Goal: Task Accomplishment & Management: Manage account settings

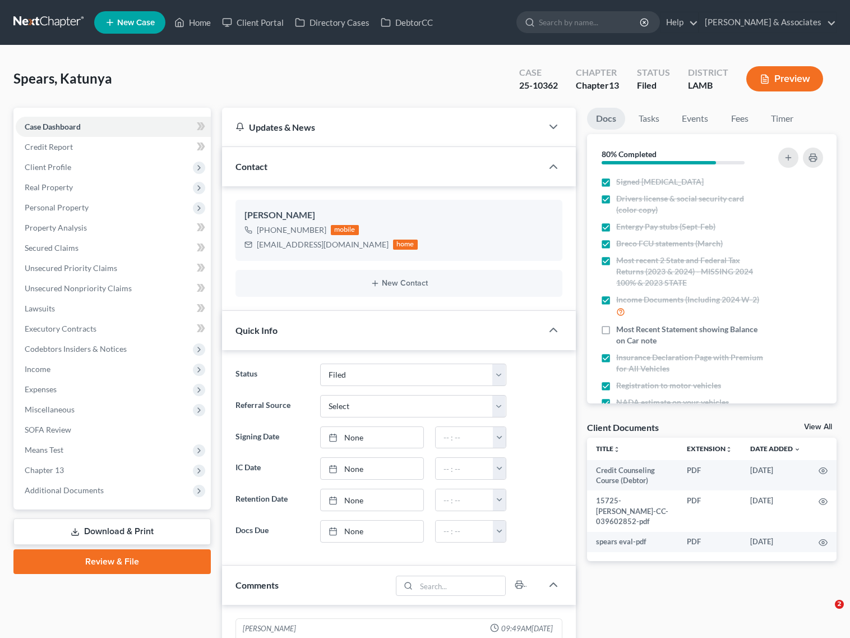
select select "8"
click at [193, 8] on ul "New Case Home Client Portal Directory Cases DebtorCC - No Result - See all resu…" at bounding box center [465, 22] width 742 height 29
click at [193, 26] on link "Home" at bounding box center [193, 22] width 48 height 20
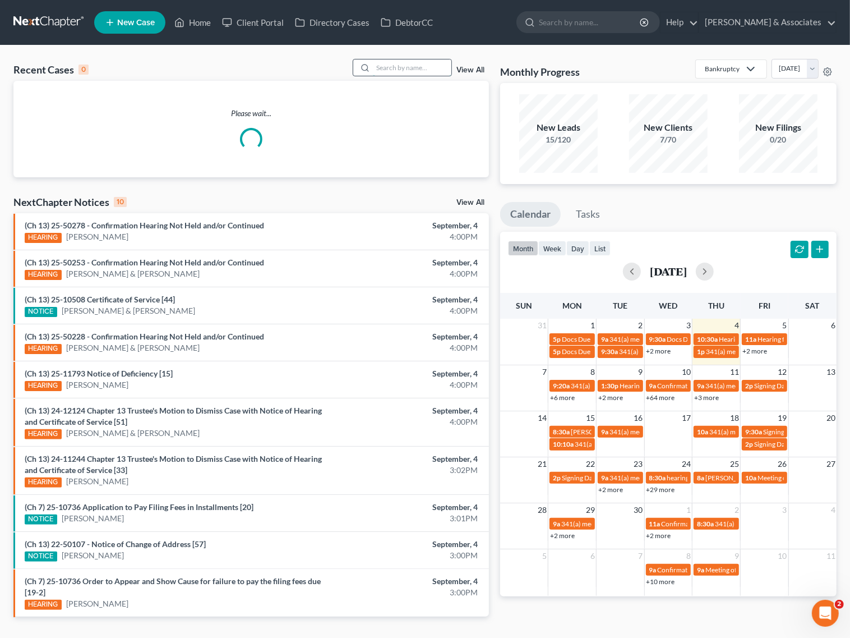
click at [440, 68] on input "search" at bounding box center [412, 67] width 79 height 16
type input "[PERSON_NAME]"
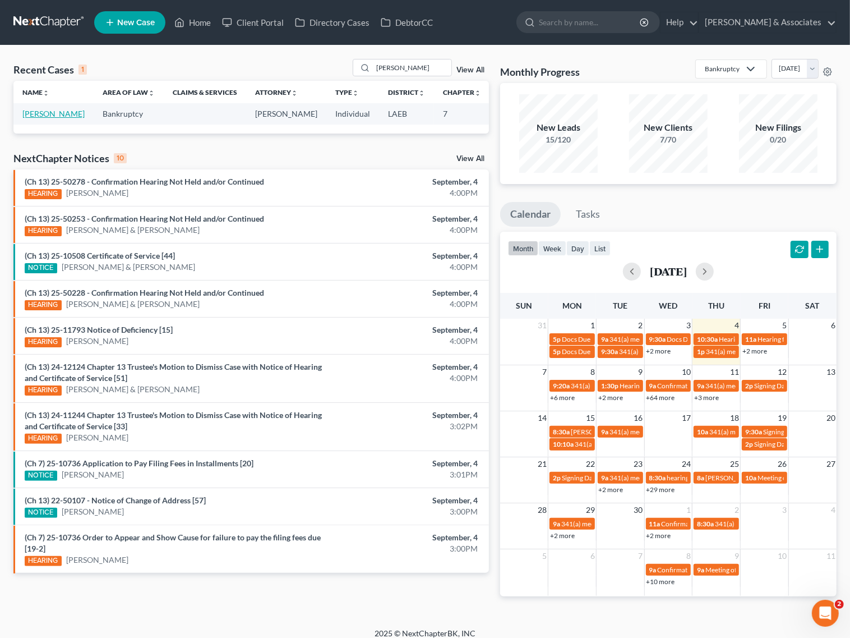
click at [35, 115] on link "[PERSON_NAME]" at bounding box center [53, 114] width 62 height 10
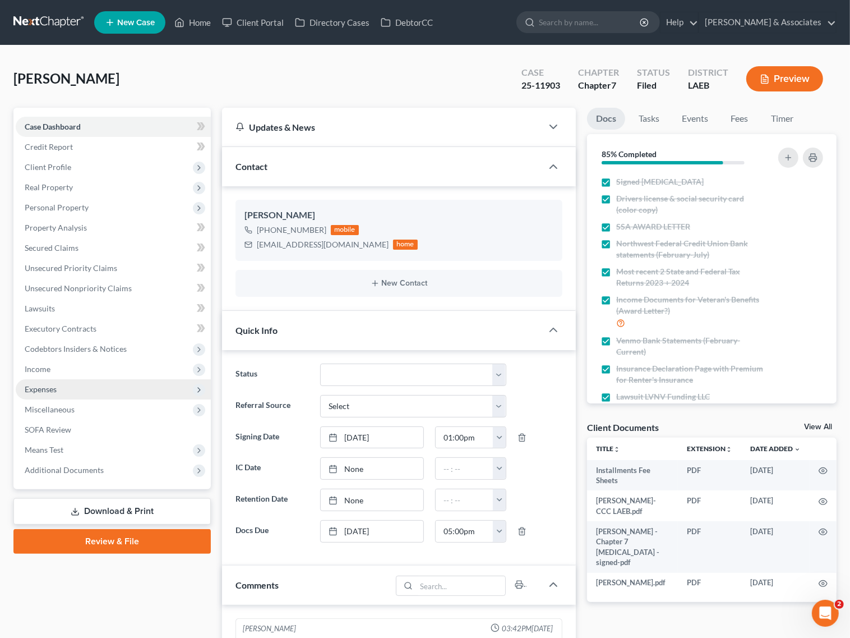
scroll to position [551, 0]
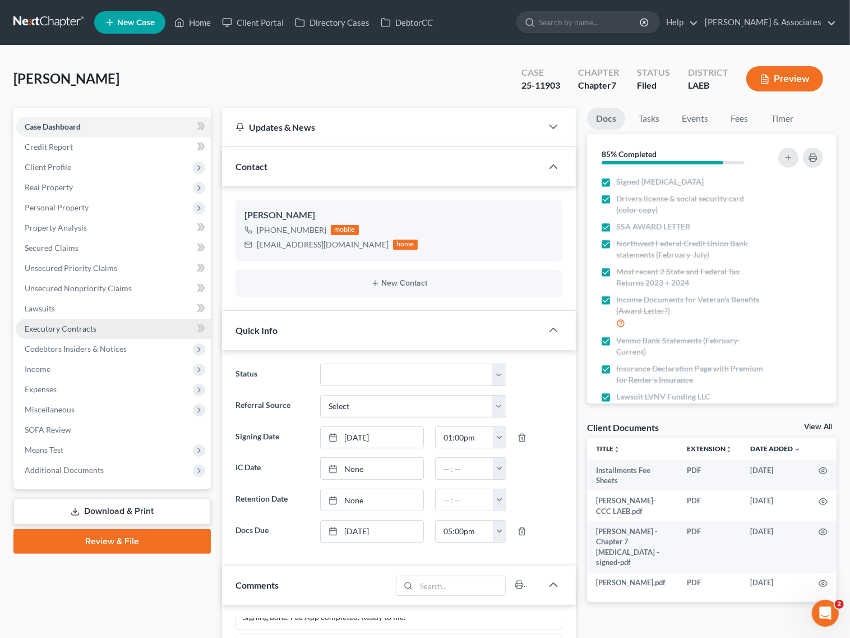
click at [62, 330] on span "Executory Contracts" at bounding box center [61, 329] width 72 height 10
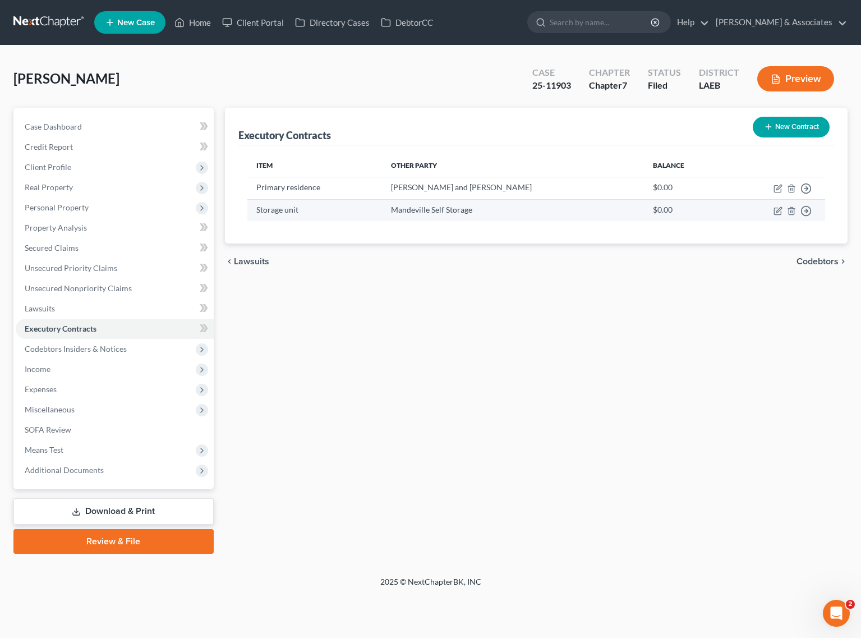
click at [466, 209] on td "Mandeville Self Storage" at bounding box center [512, 210] width 261 height 22
click at [777, 210] on icon "button" at bounding box center [778, 209] width 5 height 5
select select "3"
select select "19"
select select "0"
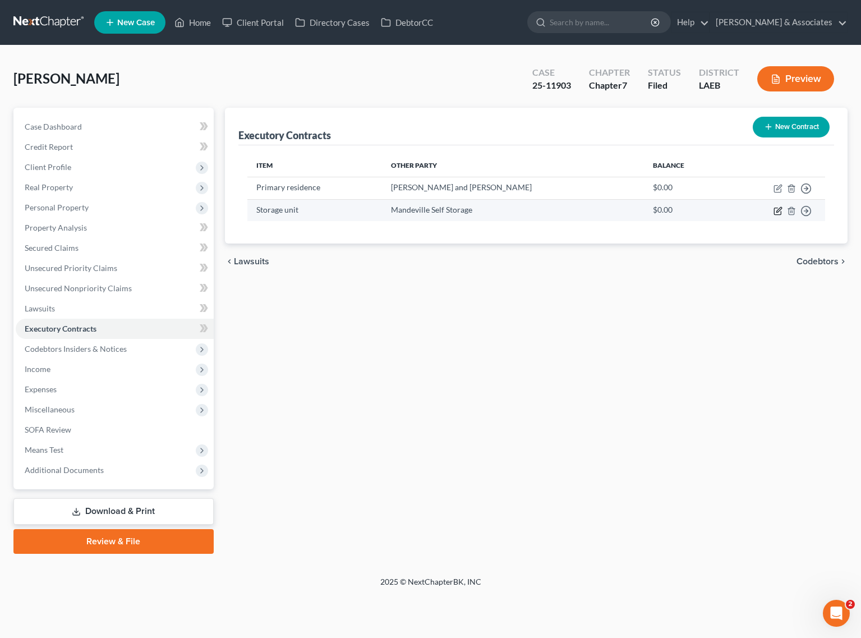
select select "2"
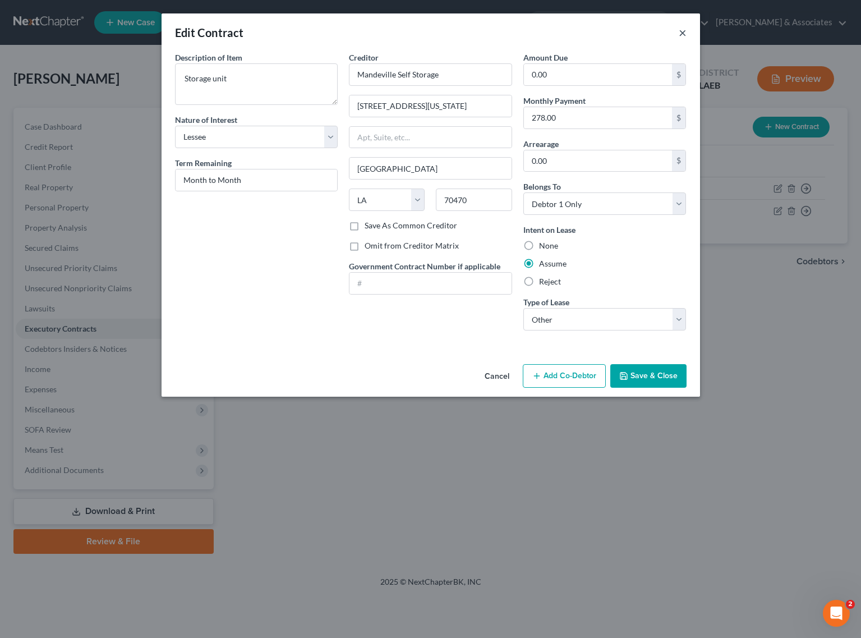
click at [682, 34] on button "×" at bounding box center [683, 32] width 8 height 13
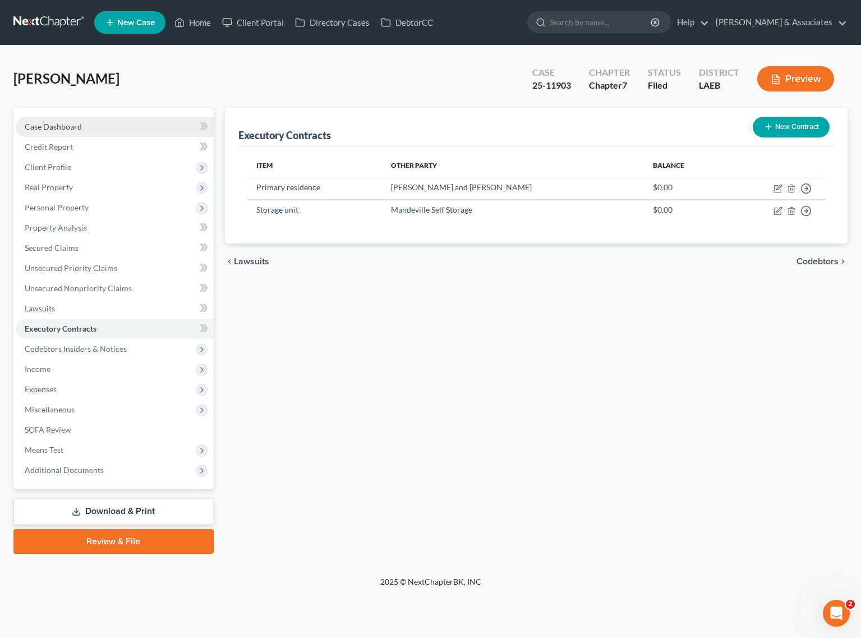
click at [83, 127] on link "Case Dashboard" at bounding box center [115, 127] width 198 height 20
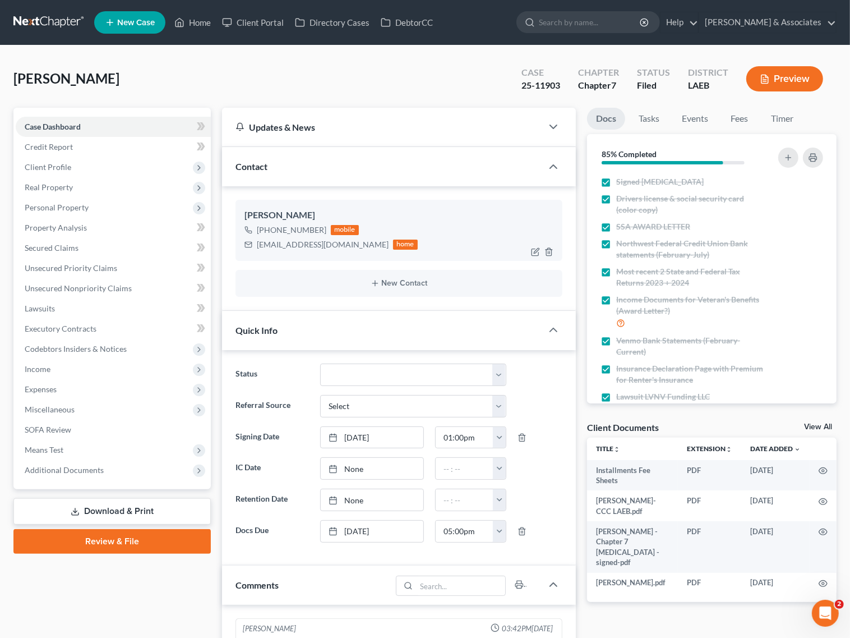
scroll to position [551, 0]
drag, startPoint x: 322, startPoint y: 225, endPoint x: 265, endPoint y: 228, distance: 57.3
click at [265, 228] on div "[PHONE_NUMBER] mobile" at bounding box center [331, 230] width 173 height 15
copy div "[PHONE_NUMBER]"
